Goal: Task Accomplishment & Management: Complete application form

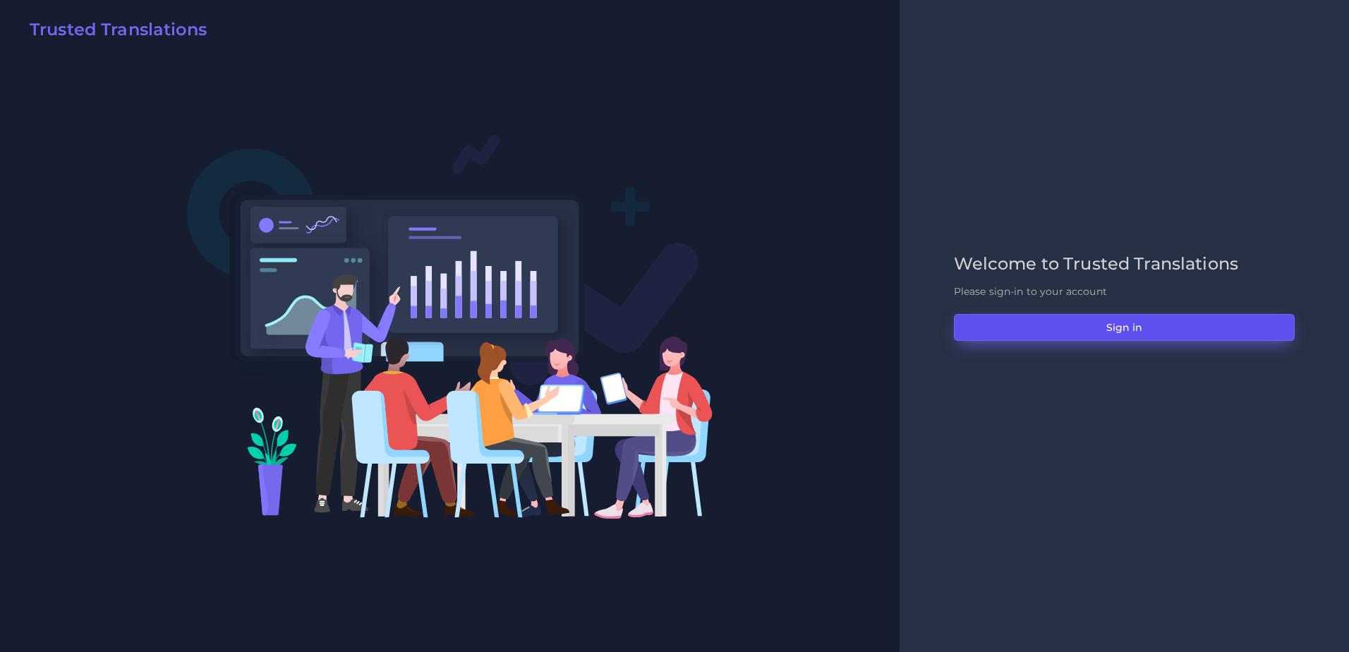
click at [1126, 317] on button "Sign in" at bounding box center [1124, 327] width 341 height 27
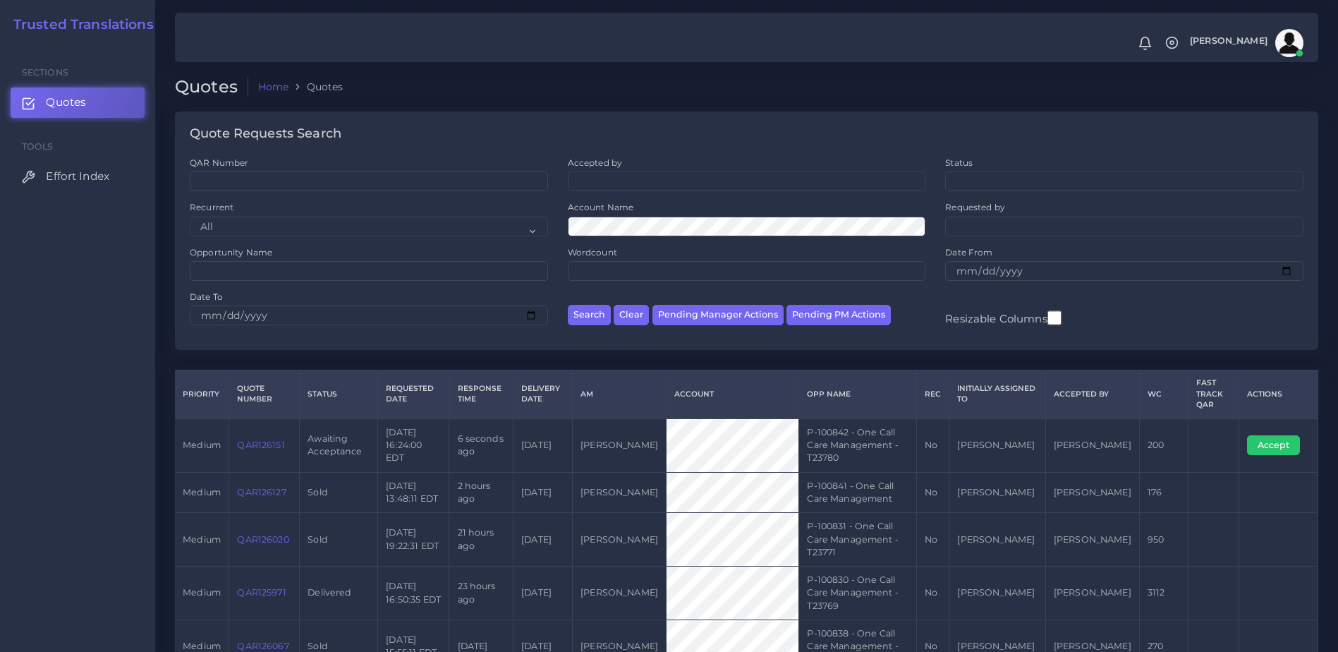
click at [262, 441] on link "QAR126151" at bounding box center [260, 445] width 47 height 11
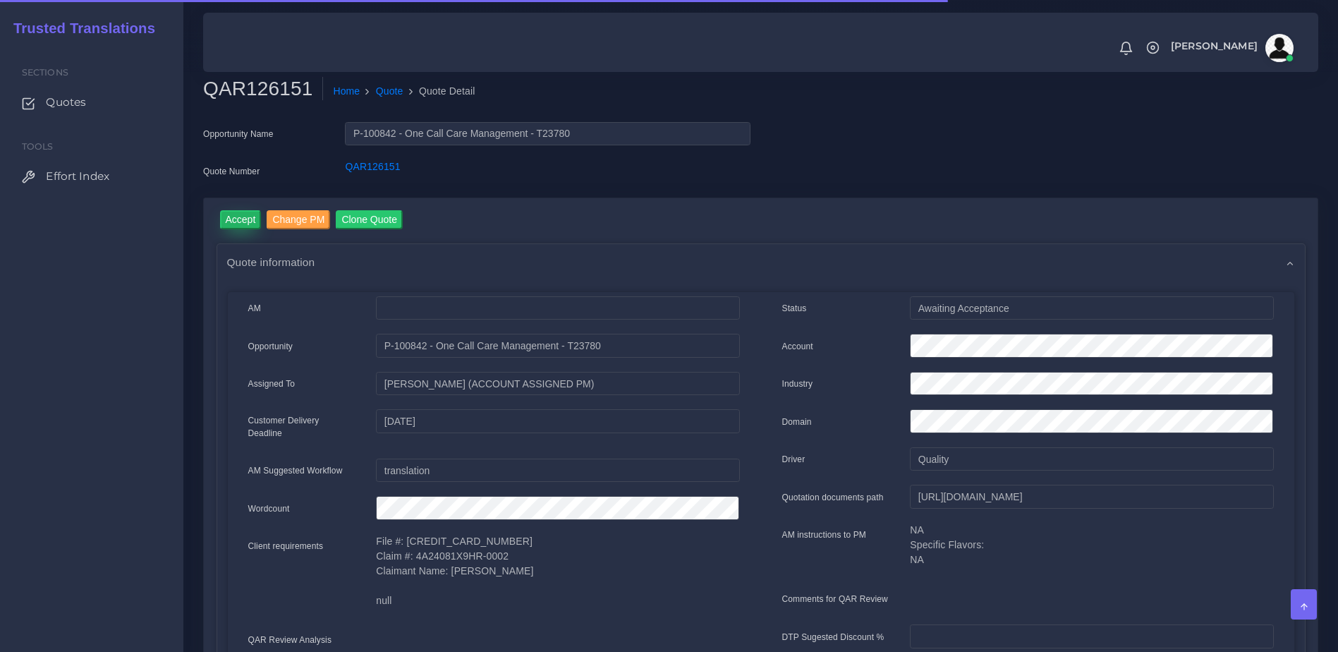
click at [241, 226] on input "Accept" at bounding box center [241, 219] width 42 height 19
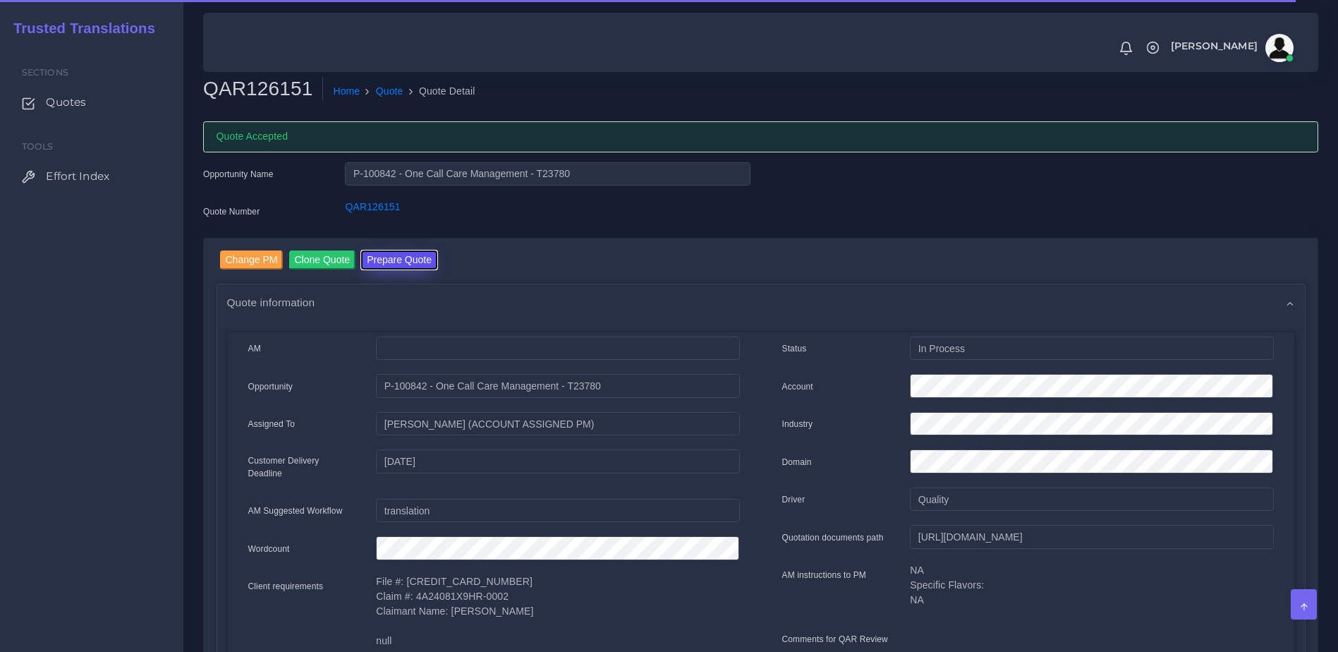
click at [409, 268] on button "Prepare Quote" at bounding box center [399, 259] width 76 height 19
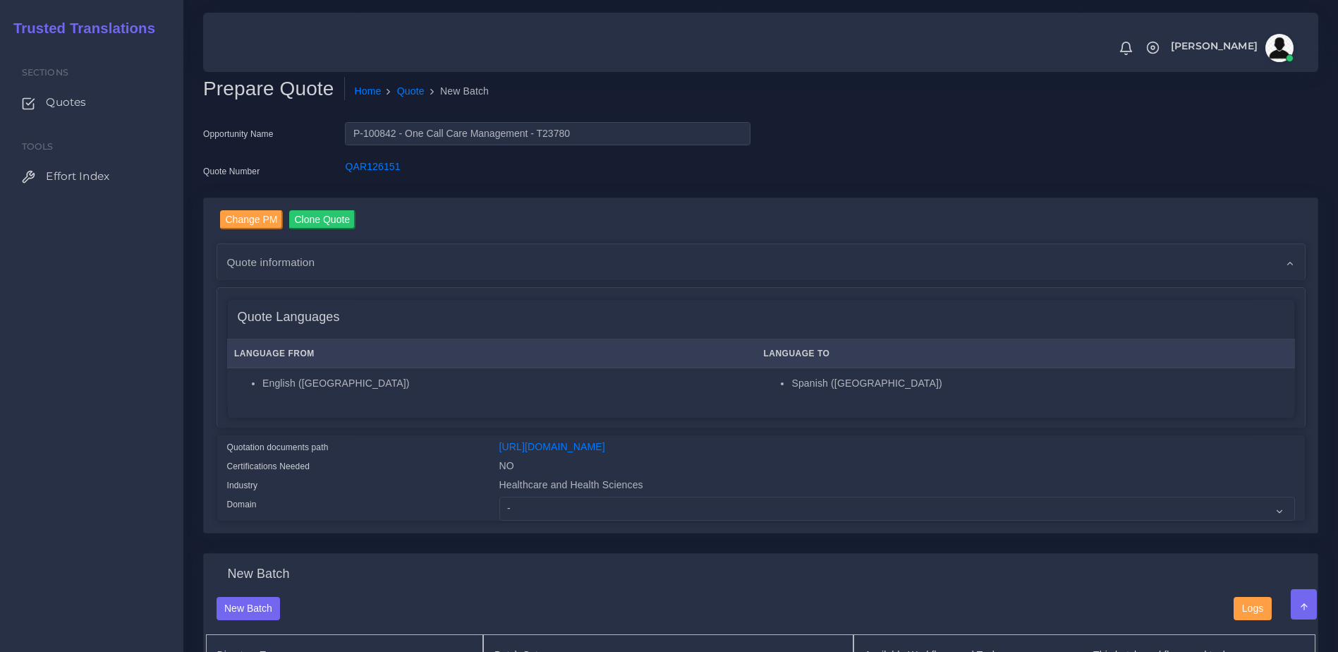
click at [546, 533] on div "Change PM Clone Quote Quote information AM NO" at bounding box center [761, 365] width 1114 height 335
click at [544, 511] on select "- Advertising and Media Agriculture, Forestry and Fishing Architecture, Buildin…" at bounding box center [898, 509] width 796 height 24
select select "Healthcare and Health Sciences"
click at [500, 507] on select "- Advertising and Media Agriculture, Forestry and Fishing Architecture, Buildin…" at bounding box center [898, 509] width 796 height 24
drag, startPoint x: 418, startPoint y: 477, endPoint x: 493, endPoint y: 444, distance: 81.5
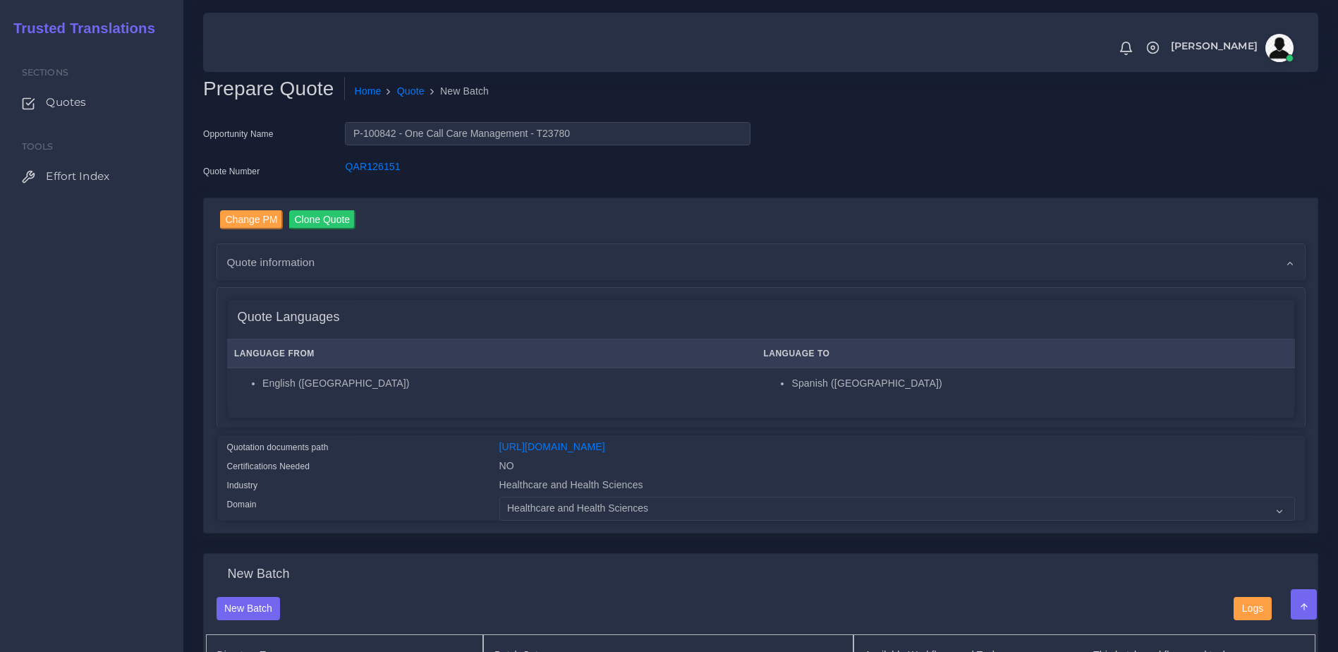
click at [418, 476] on div "Certifications Needed" at bounding box center [353, 468] width 272 height 19
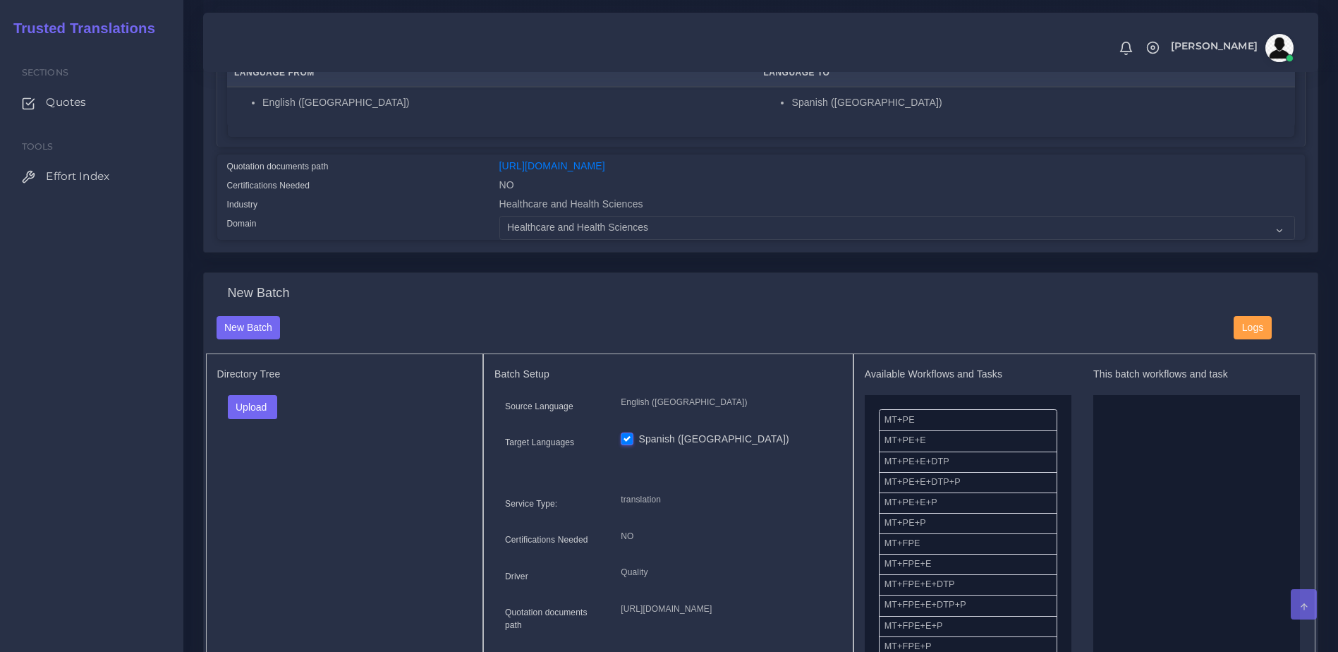
scroll to position [285, 0]
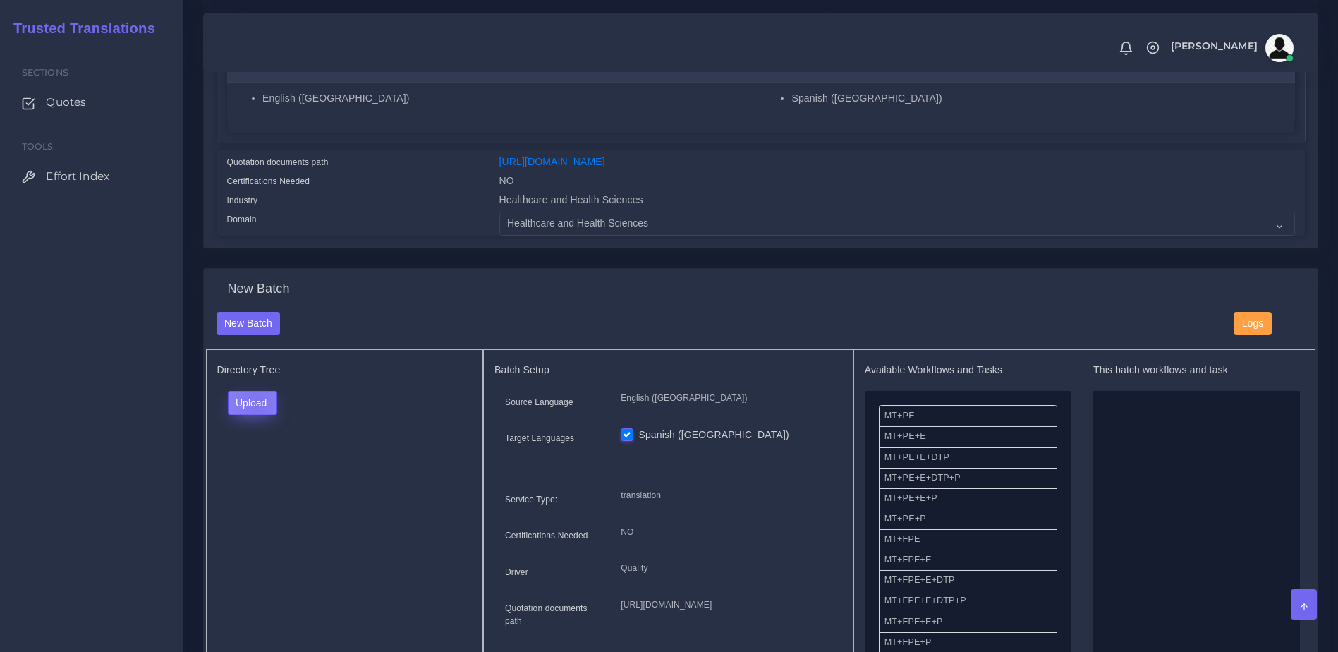
click at [255, 413] on button "Upload" at bounding box center [253, 403] width 50 height 24
click at [269, 466] on label "Files" at bounding box center [277, 457] width 97 height 18
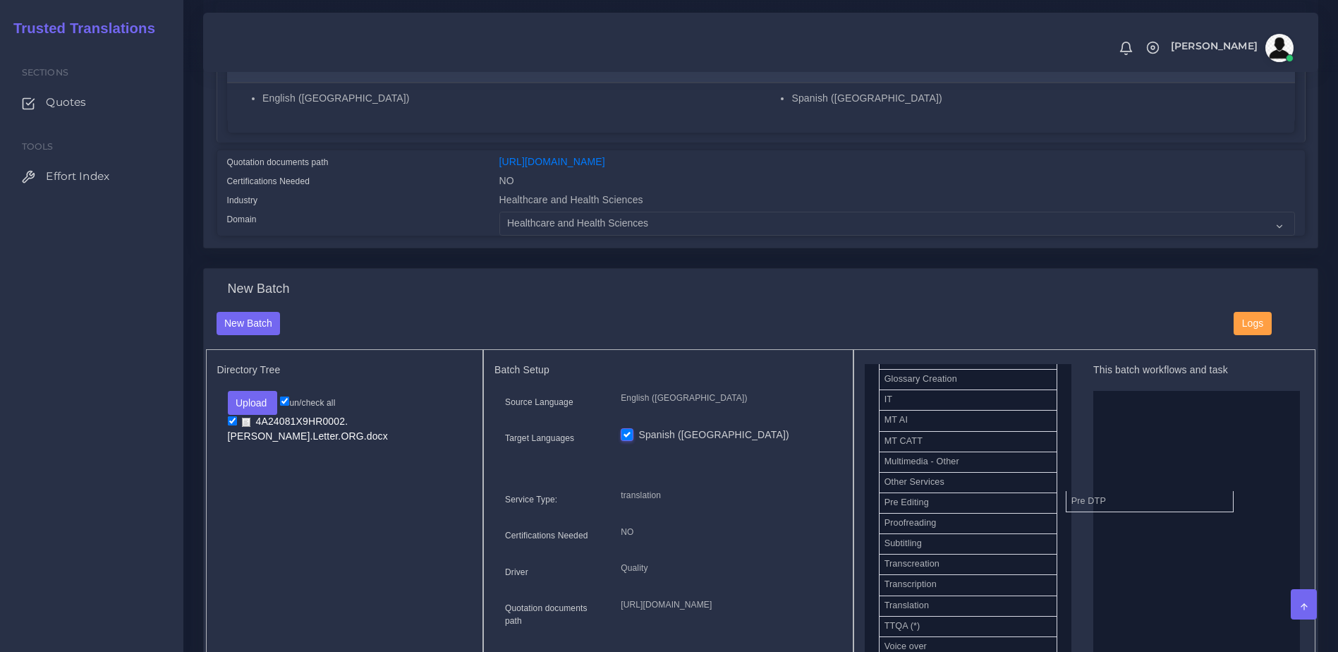
drag, startPoint x: 947, startPoint y: 523, endPoint x: 1168, endPoint y: 520, distance: 221.6
drag, startPoint x: 922, startPoint y: 507, endPoint x: 1178, endPoint y: 499, distance: 255.5
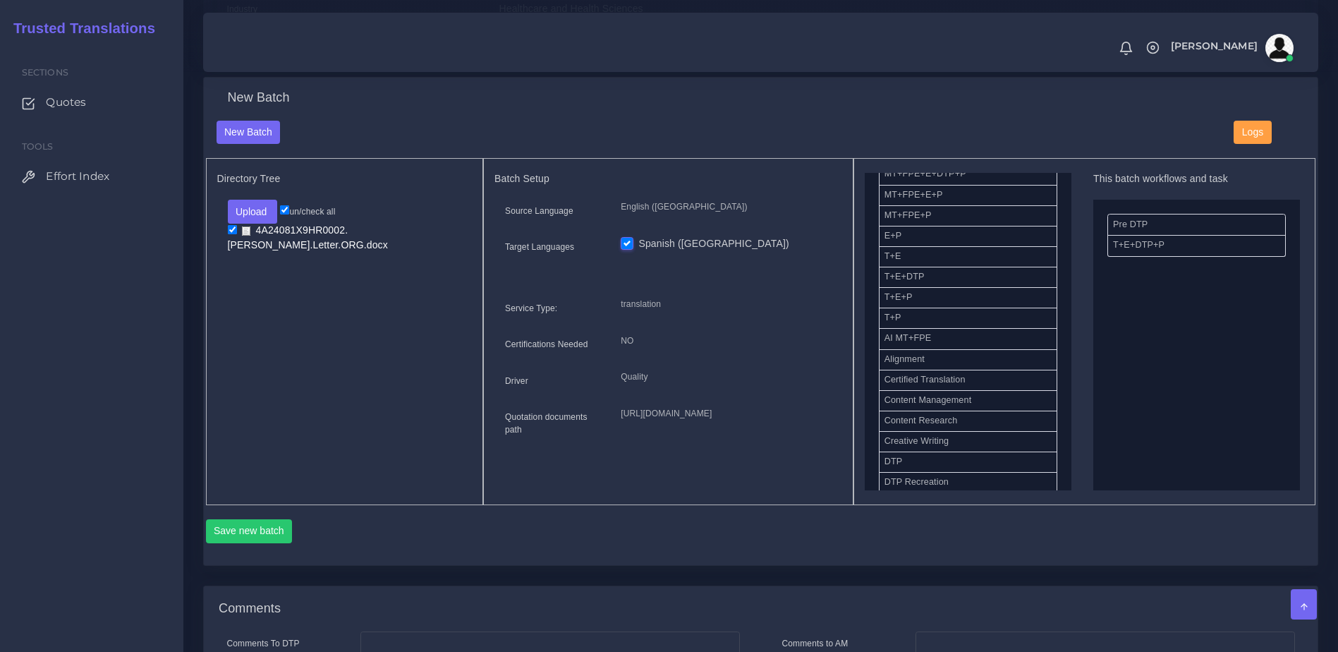
scroll to position [478, 0]
click at [270, 541] on button "Save new batch" at bounding box center [249, 529] width 87 height 24
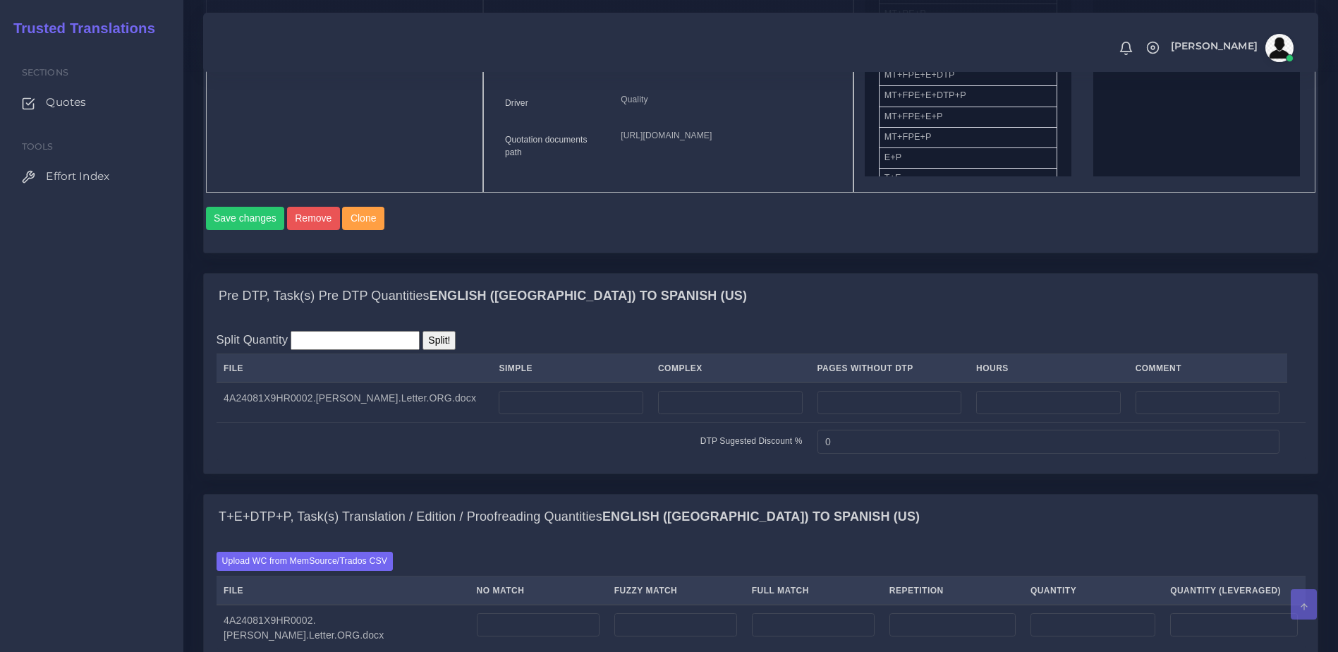
scroll to position [1181, 0]
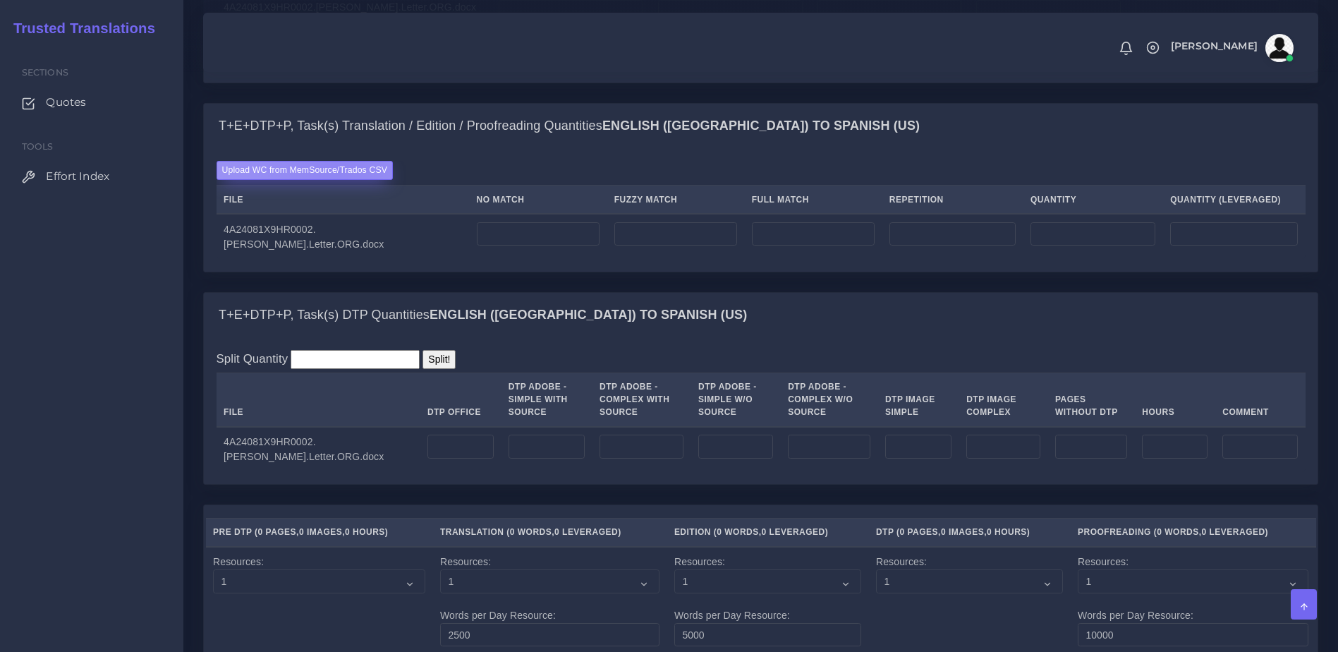
click at [335, 180] on label "Upload WC from MemSource/Trados CSV" at bounding box center [305, 170] width 177 height 19
click at [0, 0] on input "Upload WC from MemSource/Trados CSV" at bounding box center [0, 0] width 0 height 0
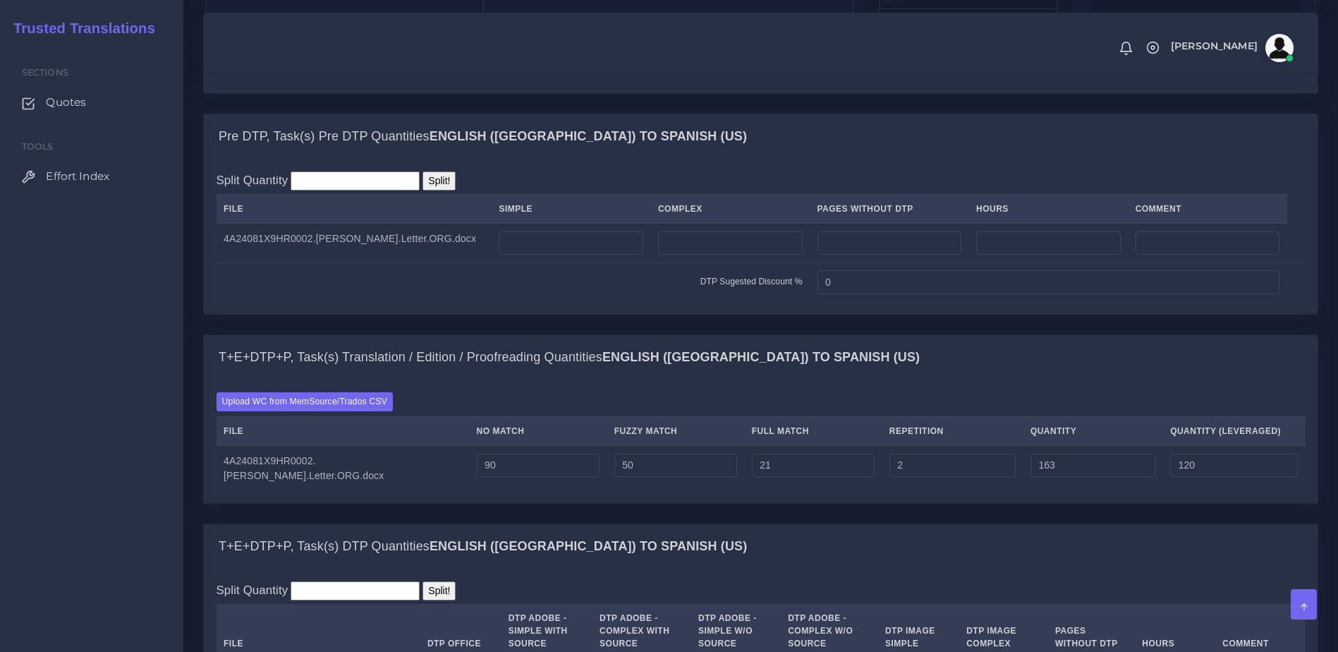
scroll to position [1036, 0]
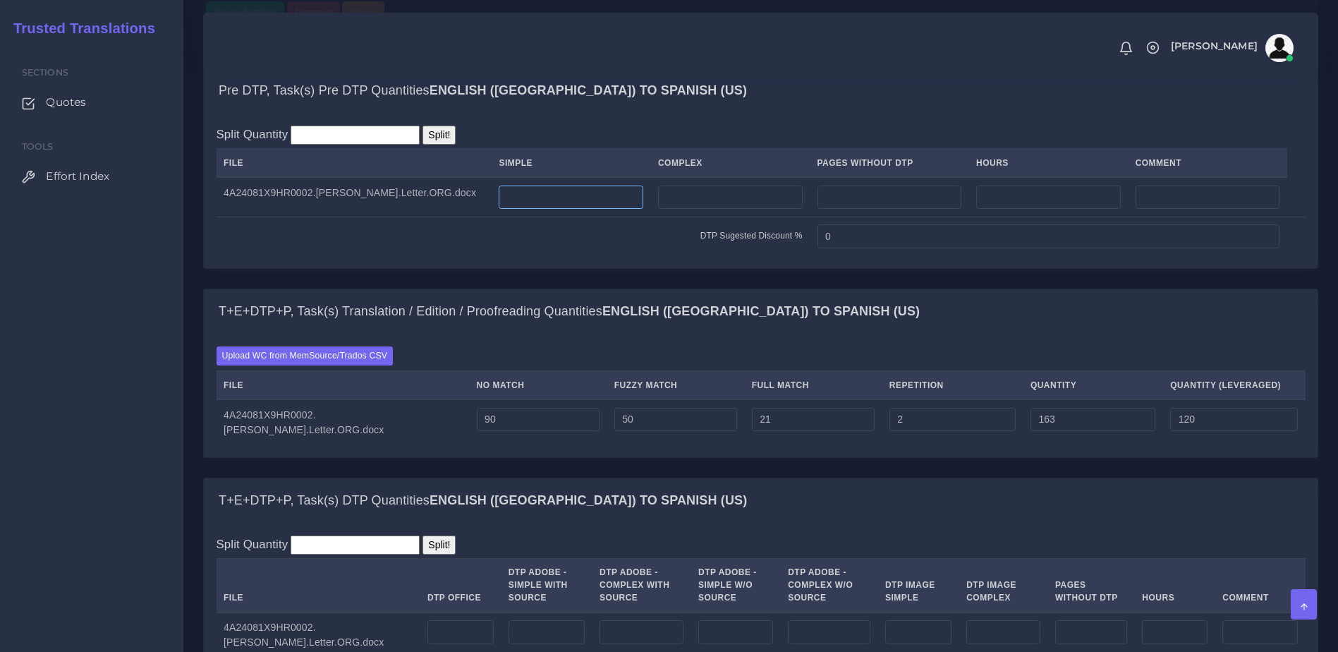
click at [593, 210] on input "number" at bounding box center [571, 198] width 145 height 24
type input "1"
click at [617, 255] on td "DTP Sugested Discount %" at bounding box center [514, 236] width 594 height 39
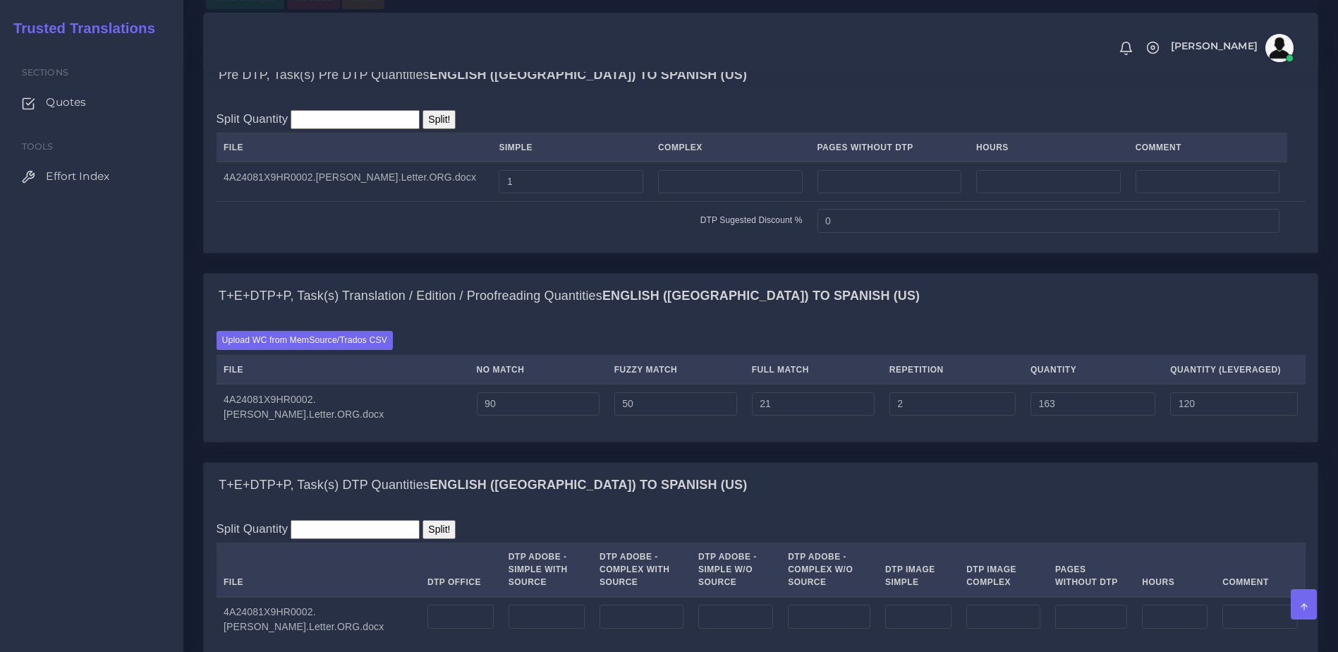
scroll to position [1399, 0]
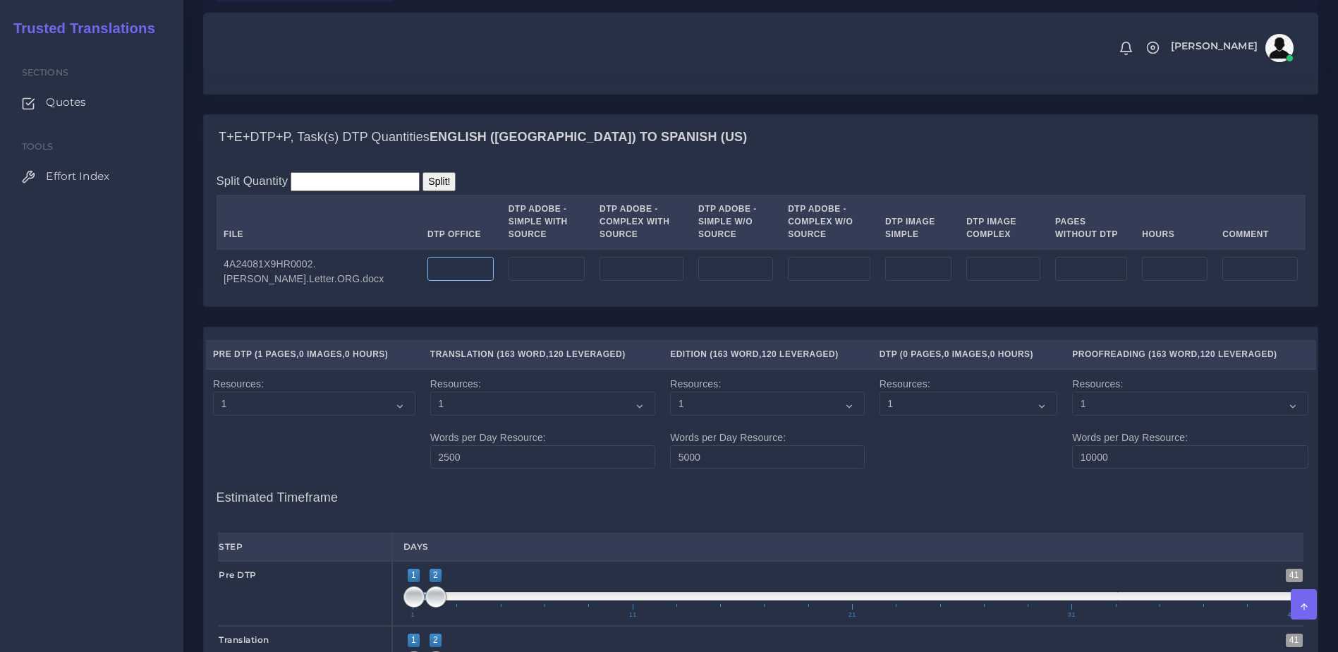
click at [441, 281] on input "number" at bounding box center [461, 269] width 66 height 24
type input "1"
drag, startPoint x: 448, startPoint y: 373, endPoint x: 1348, endPoint y: 392, distance: 900.5
click at [449, 327] on div "T+E+DTP+P, Task(s) DTP Quantities English (US) TO Spanish (US) Split Quantity S…" at bounding box center [761, 220] width 1137 height 213
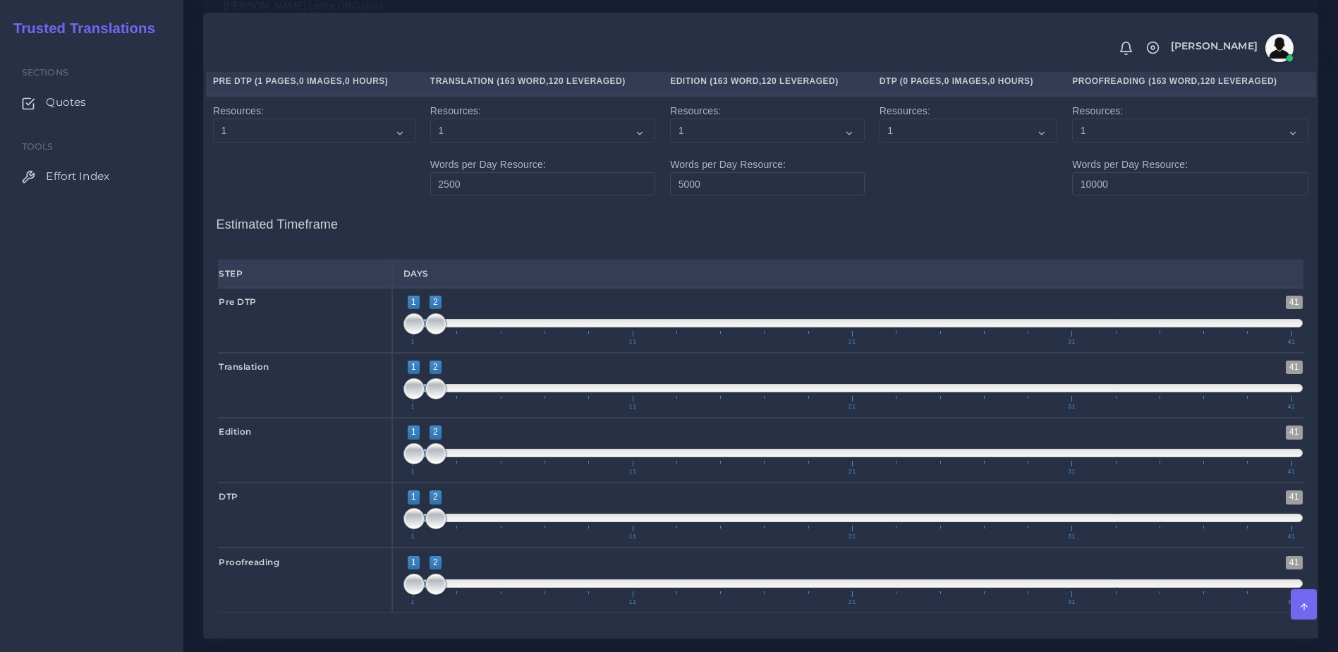
scroll to position [2047, 0]
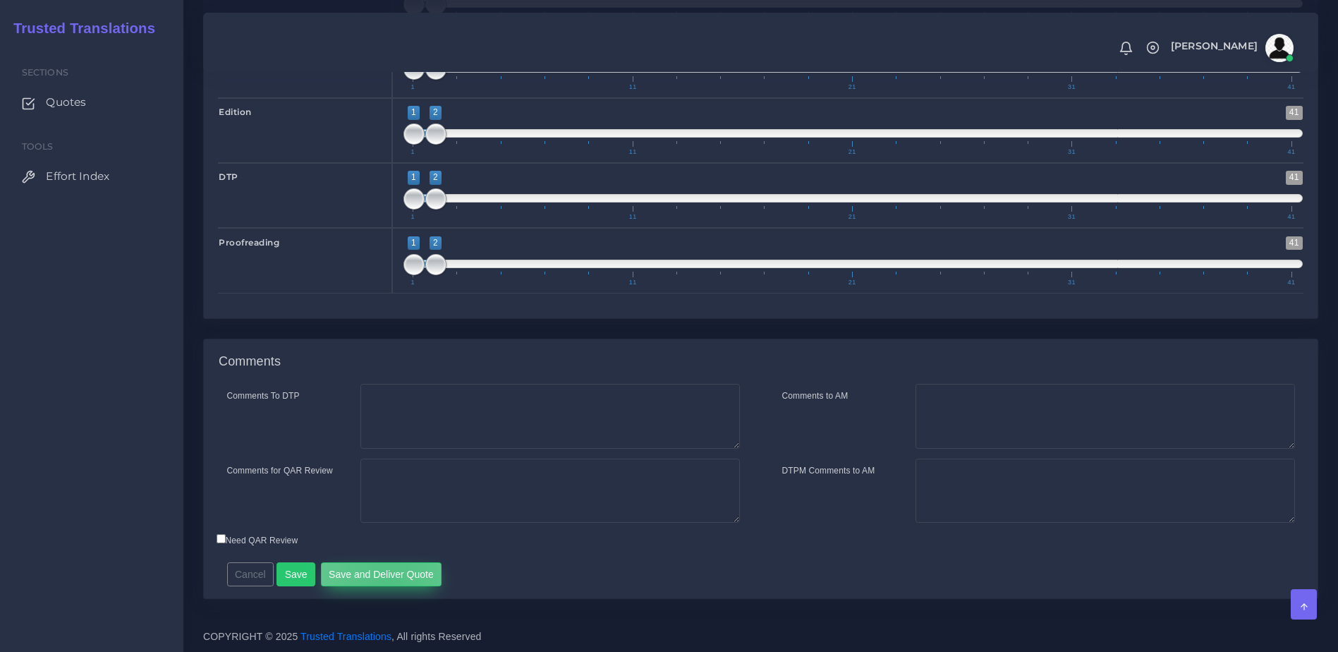
click at [385, 584] on button "Save and Deliver Quote" at bounding box center [381, 574] width 121 height 24
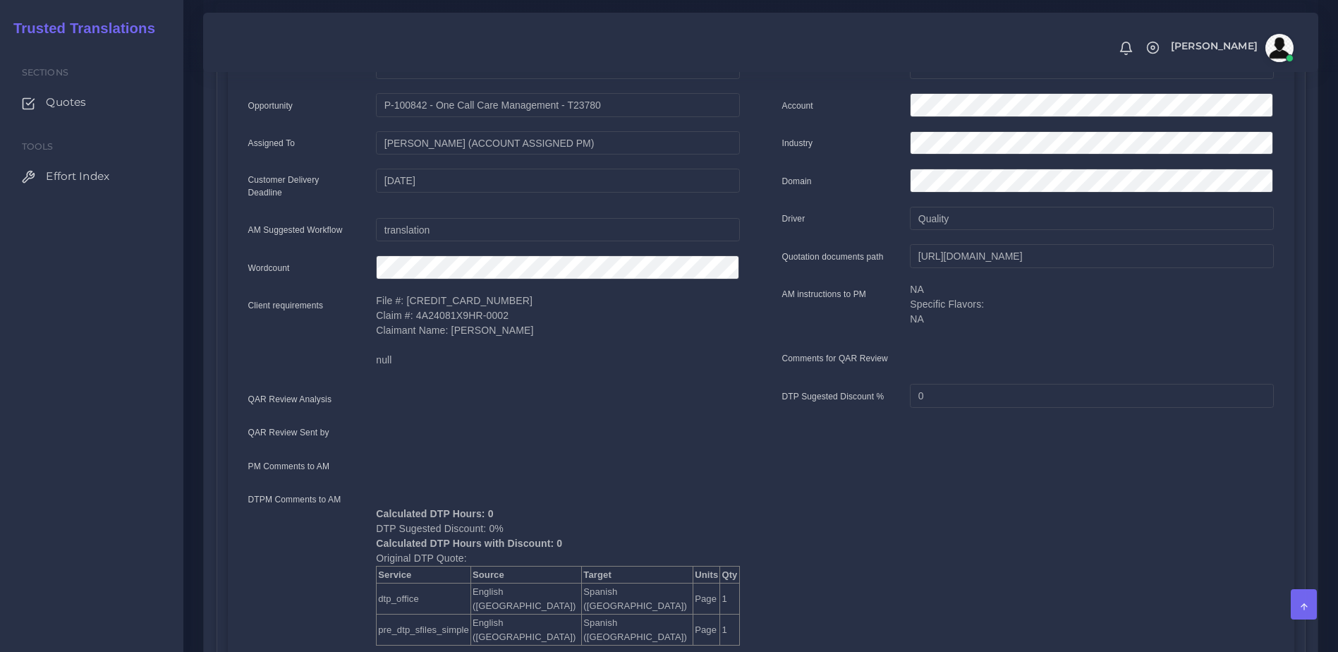
scroll to position [212, 0]
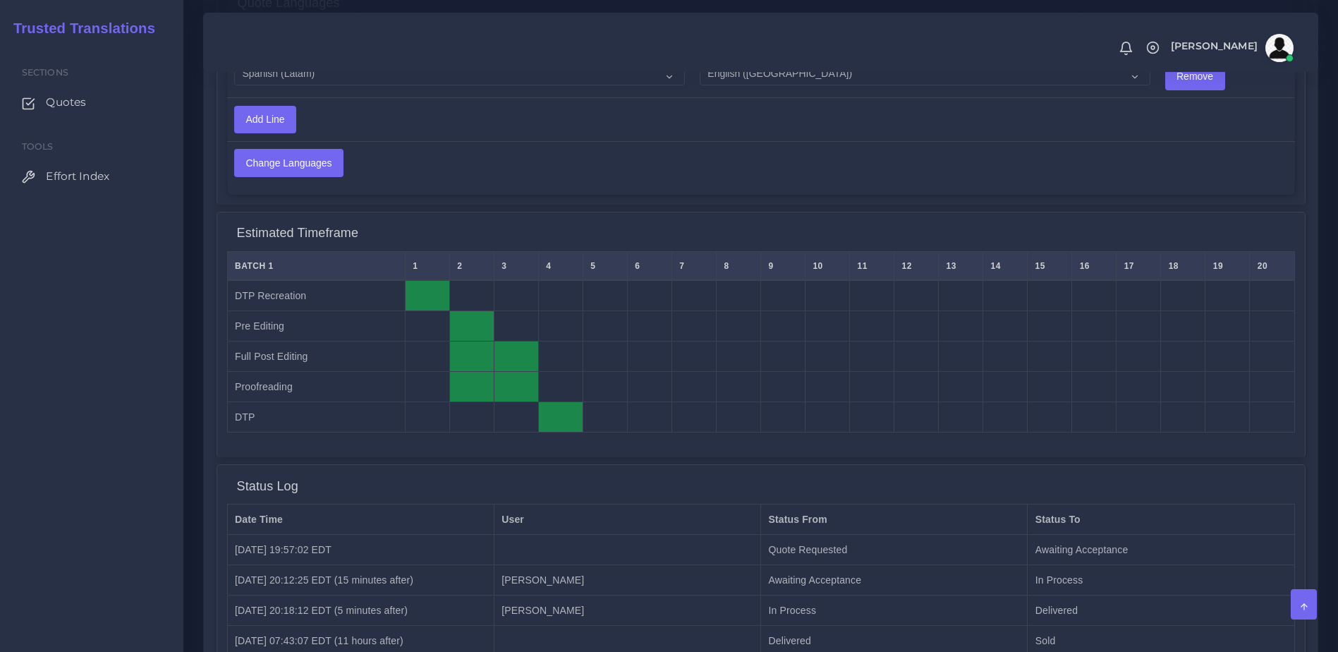
scroll to position [1187, 0]
